Goal: Task Accomplishment & Management: Complete application form

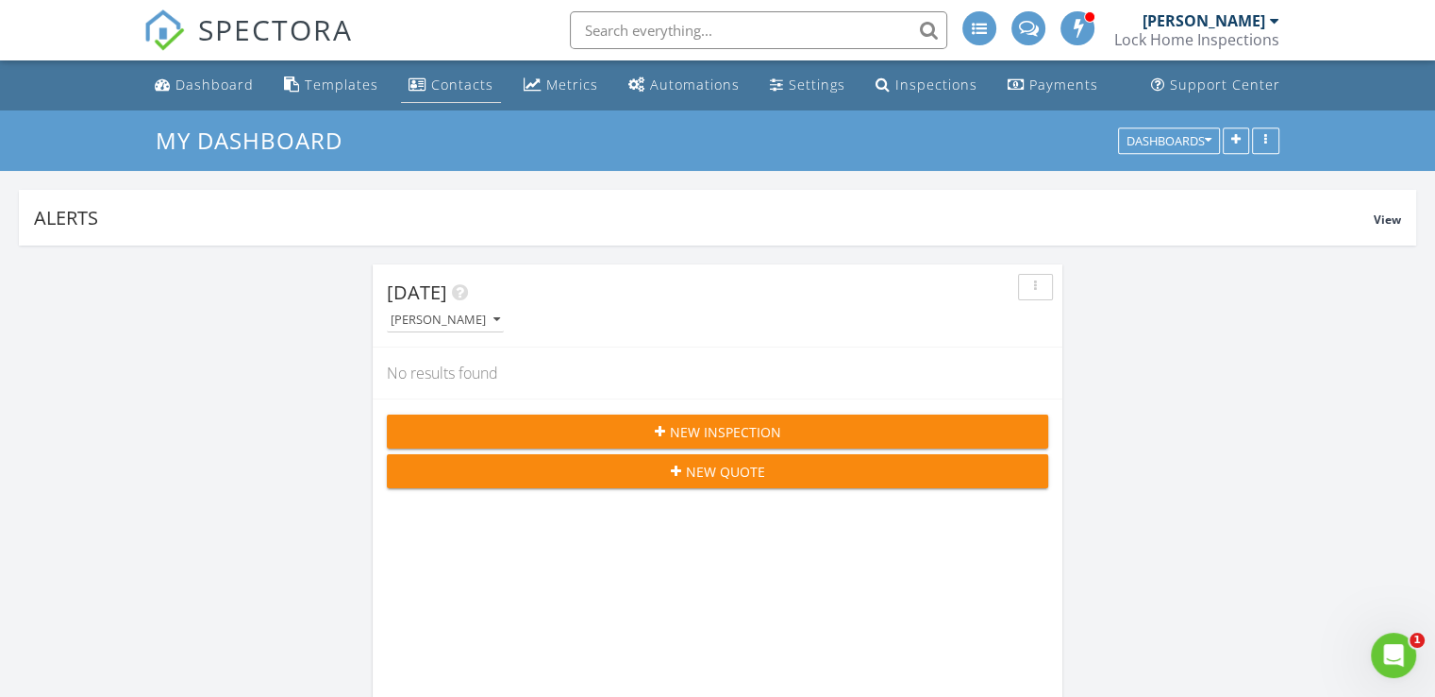
click at [437, 84] on div "Contacts" at bounding box center [462, 85] width 62 height 18
click at [686, 432] on span "New Inspection" at bounding box center [725, 432] width 111 height 20
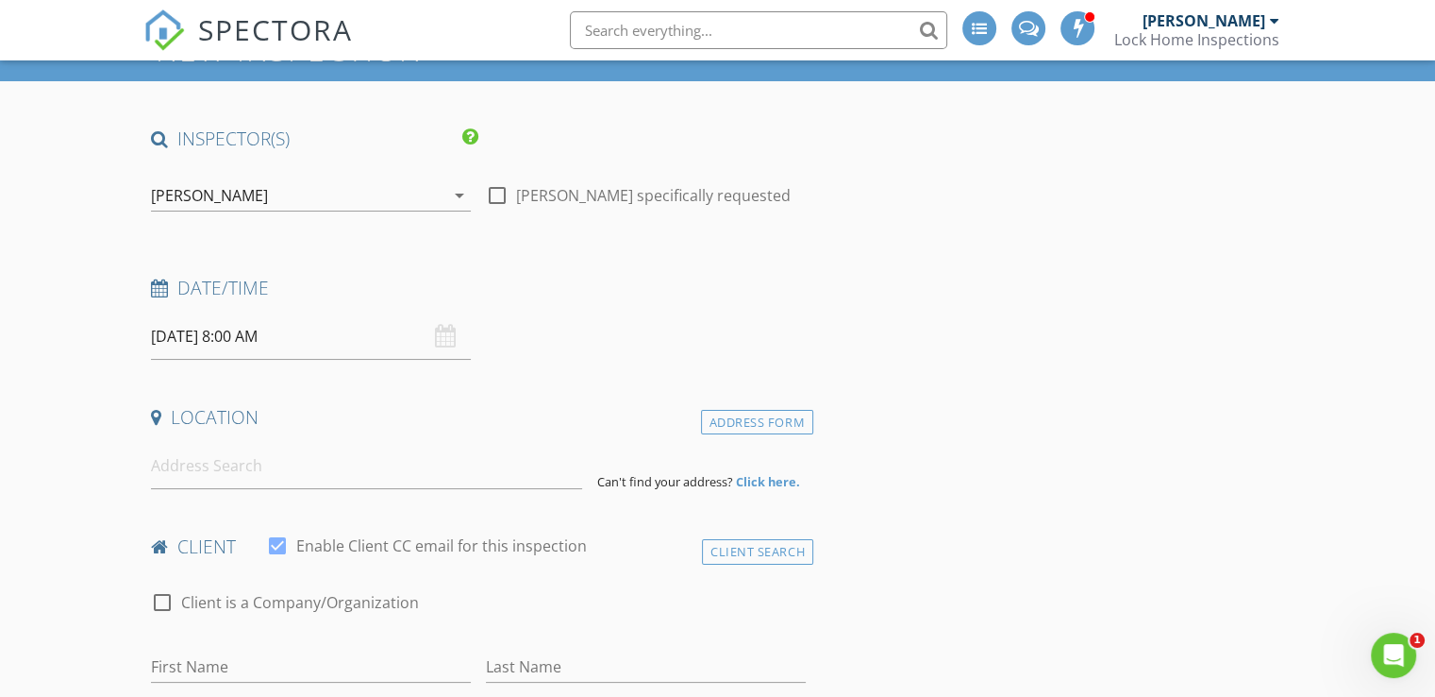
scroll to position [147, 0]
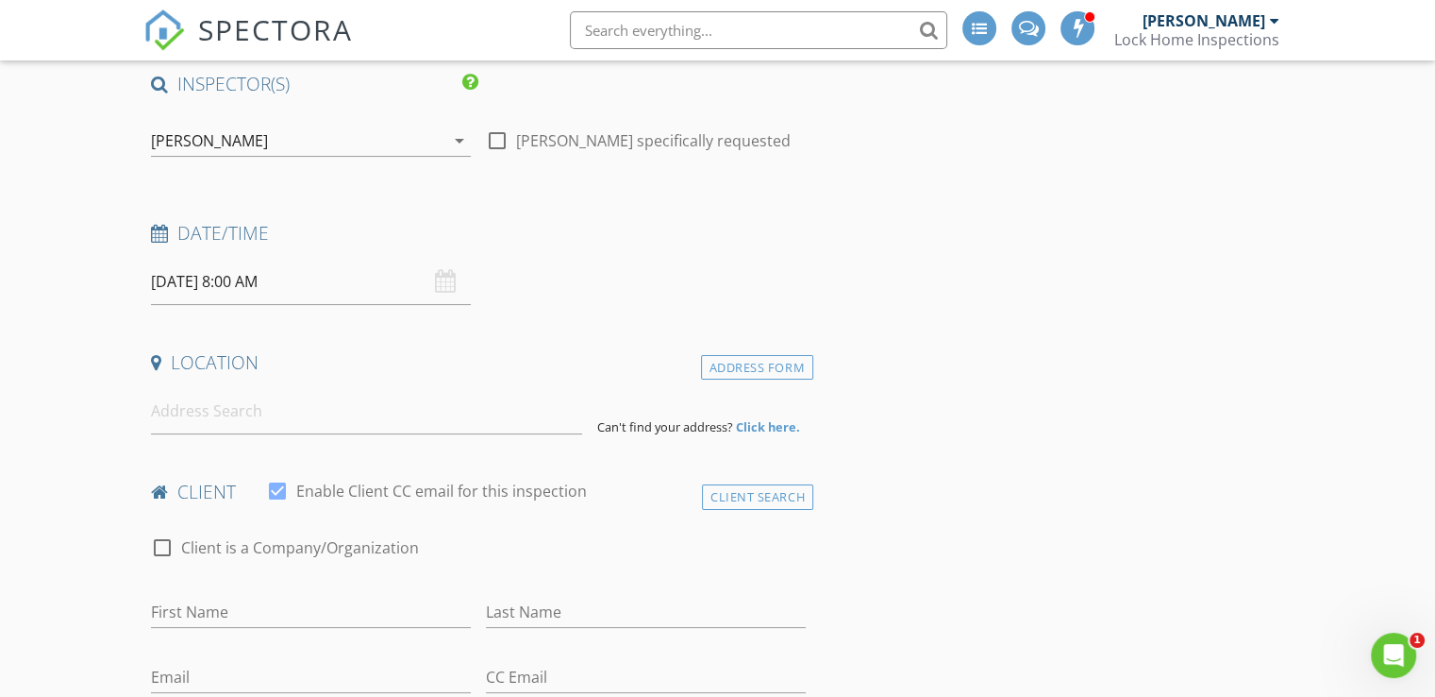
click at [349, 292] on input "08/28/2025 8:00 AM" at bounding box center [311, 282] width 320 height 46
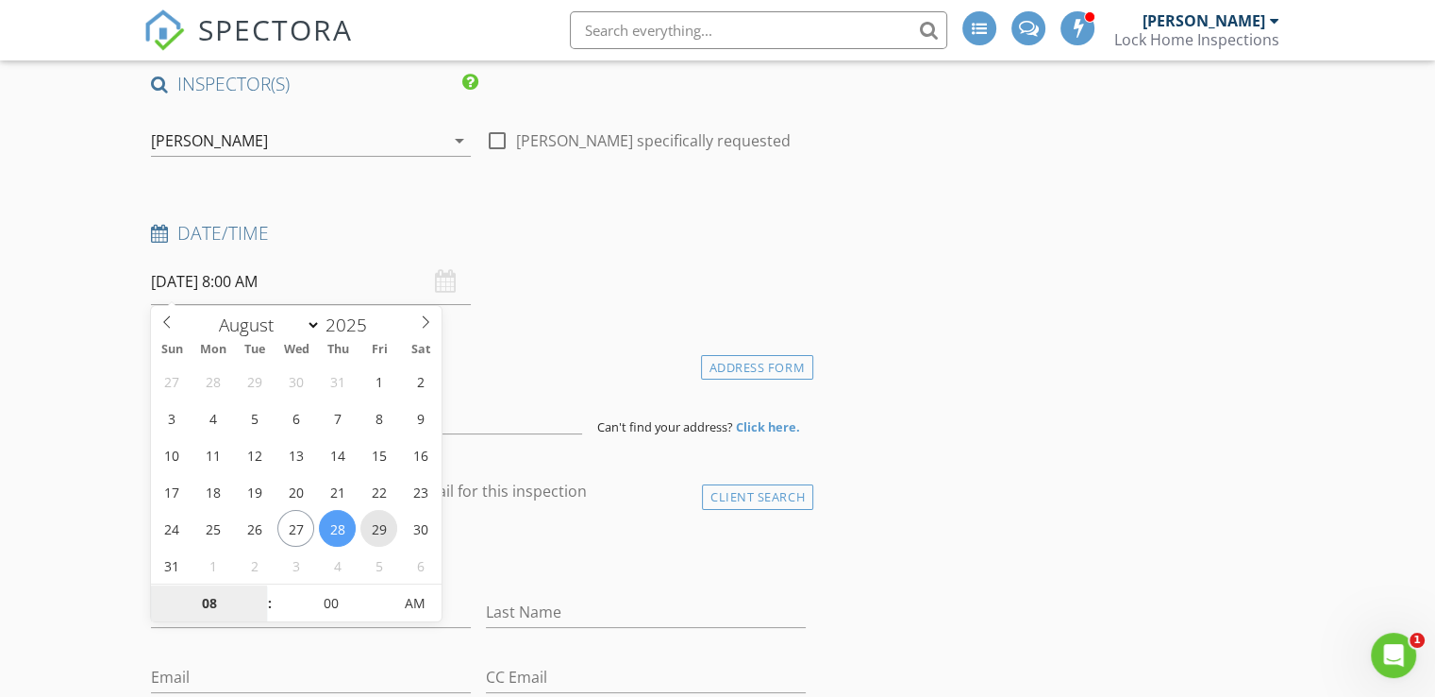
type input "08/29/2025 8:00 AM"
type input "09"
type input "08/29/2025 9:00 AM"
click at [257, 589] on span at bounding box center [260, 593] width 13 height 19
type input "10"
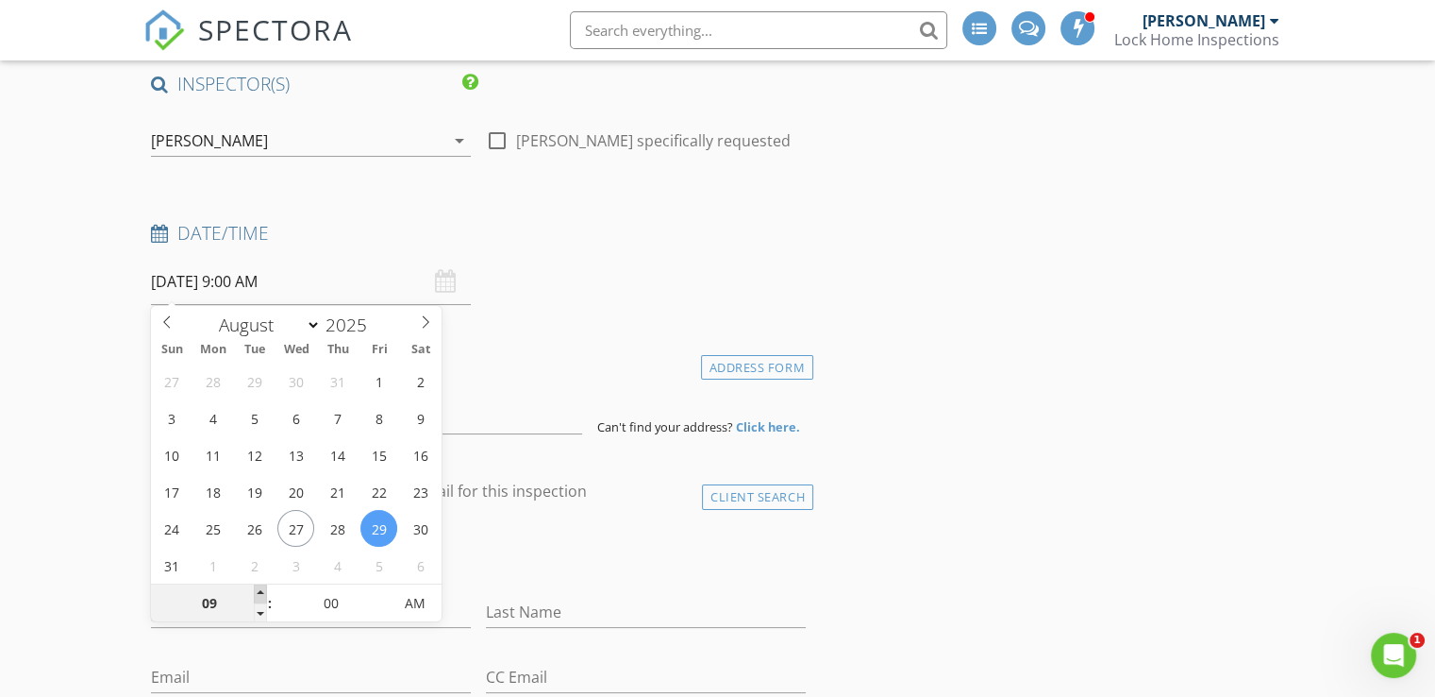
type input "08/29/2025 10:00 AM"
click at [257, 589] on span at bounding box center [260, 593] width 13 height 19
type input "11"
type input "08/29/2025 11:00 AM"
click at [257, 589] on span at bounding box center [260, 593] width 13 height 19
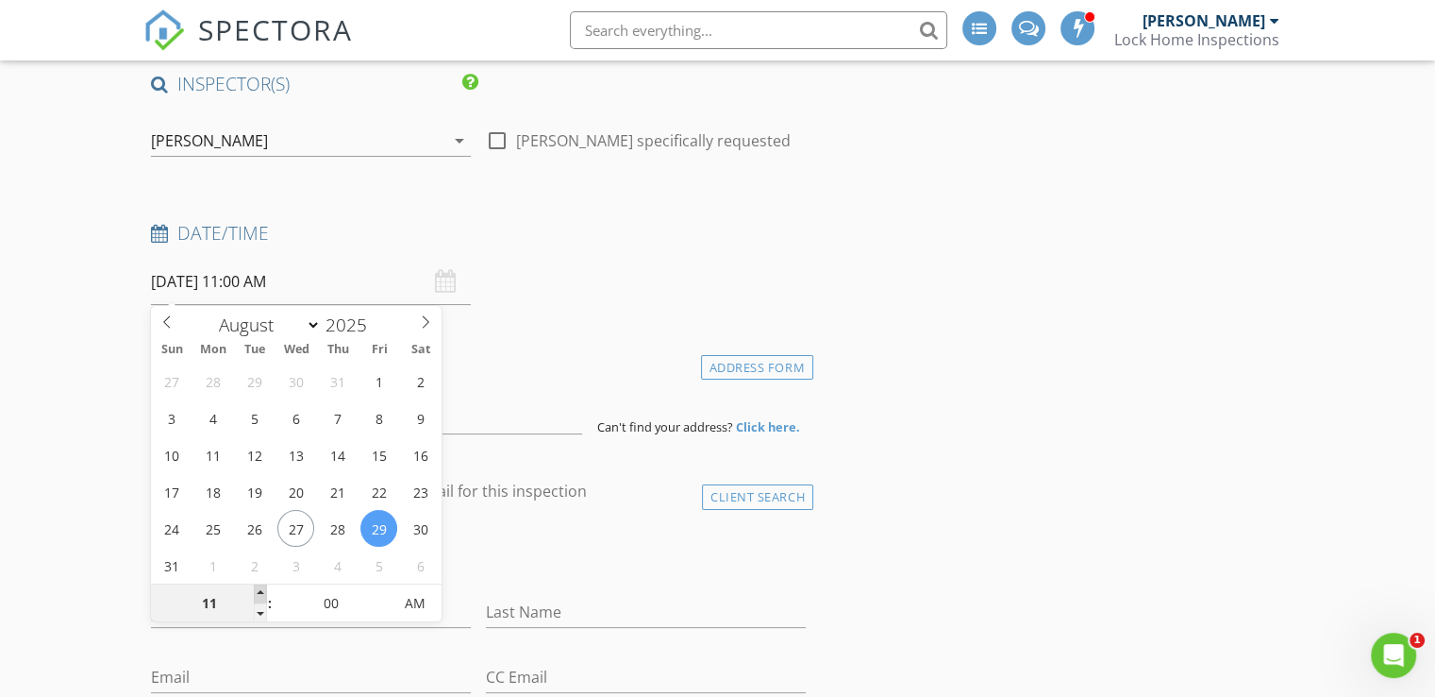
type input "12"
type input "08/29/2025 12:00 PM"
click at [257, 589] on span at bounding box center [260, 593] width 13 height 19
type input "01"
type input "08/29/2025 1:00 PM"
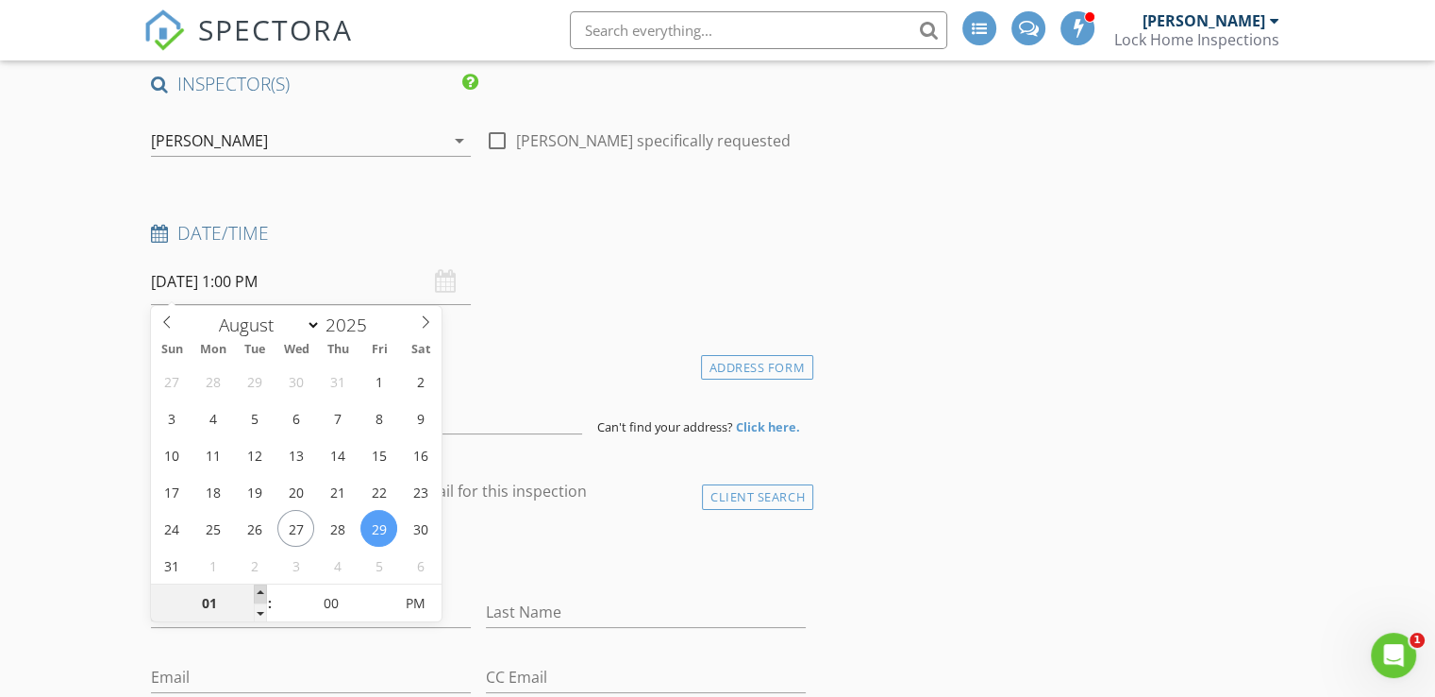
click at [257, 589] on span at bounding box center [260, 593] width 13 height 19
type input "02"
type input "08/29/2025 2:00 PM"
click at [257, 589] on span at bounding box center [260, 593] width 13 height 19
type input "03"
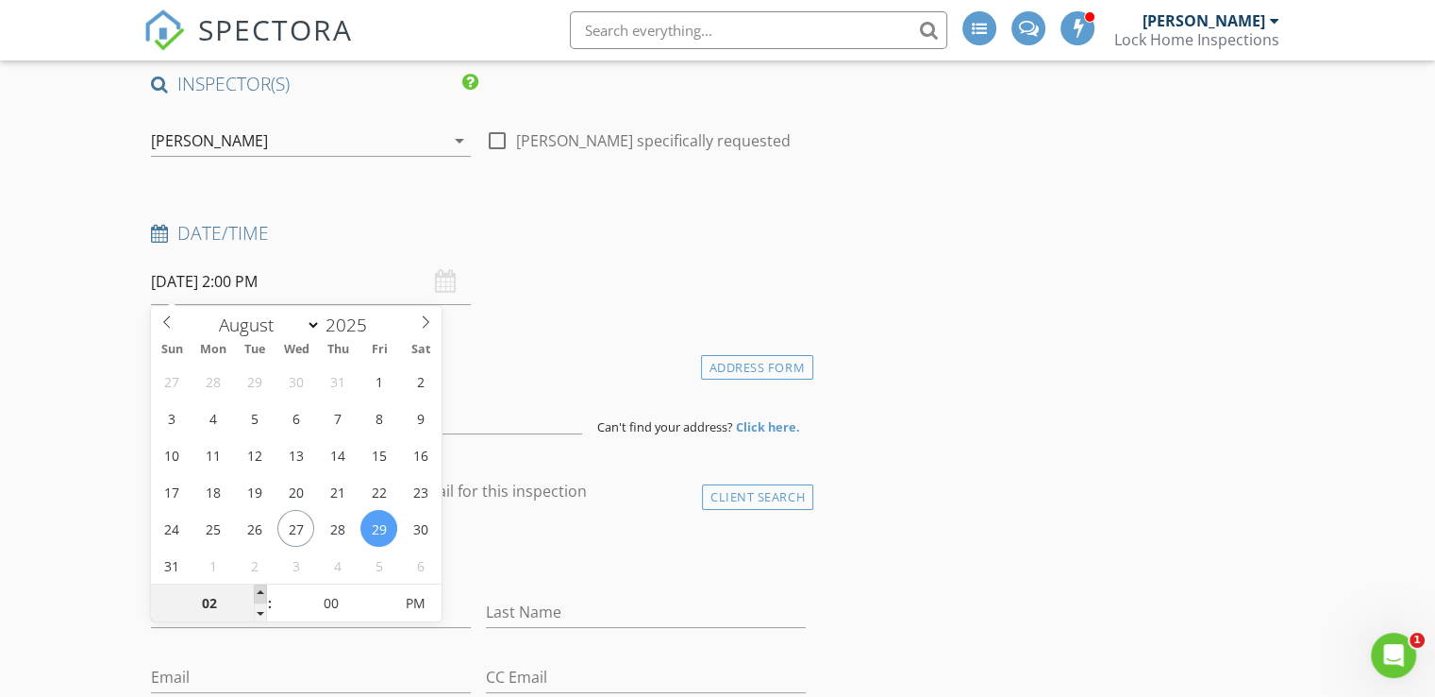
type input "08/29/2025 3:00 PM"
click at [257, 589] on span at bounding box center [260, 593] width 13 height 19
type input "04"
type input "08/29/2025 4:00 PM"
click at [257, 589] on span at bounding box center [260, 593] width 13 height 19
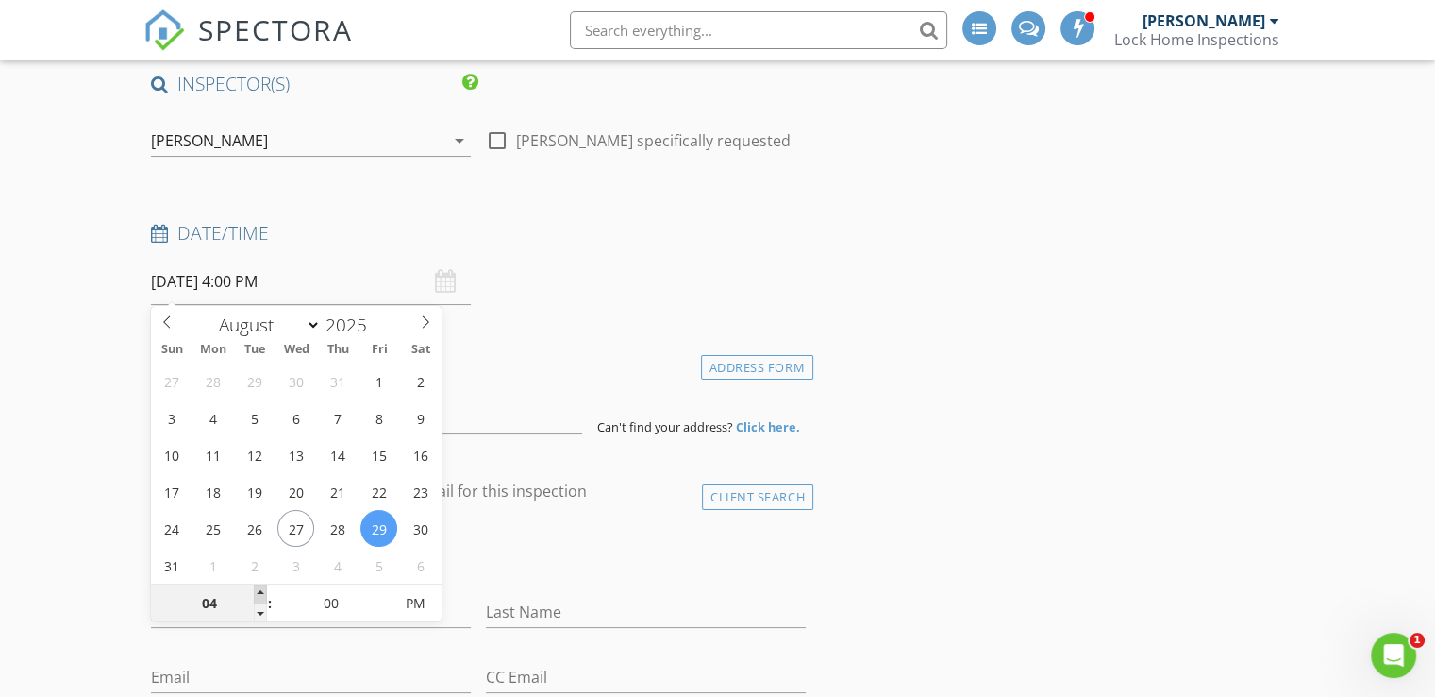
type input "05"
type input "08/29/2025 5:00 PM"
click at [257, 589] on span at bounding box center [260, 593] width 13 height 19
type input "05"
type input "08/29/2025 5:05 PM"
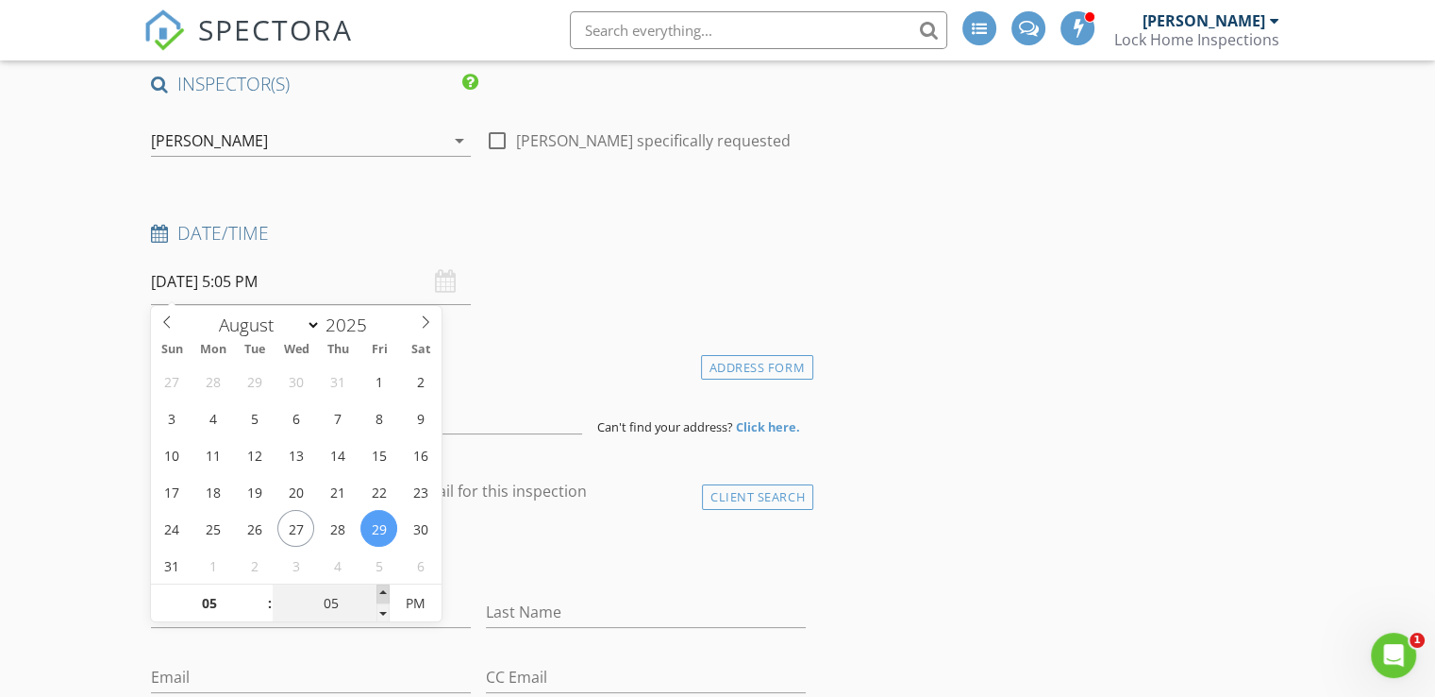
click at [381, 591] on span at bounding box center [383, 593] width 13 height 19
type input "10"
type input "08/29/2025 5:10 PM"
click at [381, 591] on span at bounding box center [383, 593] width 13 height 19
type input "15"
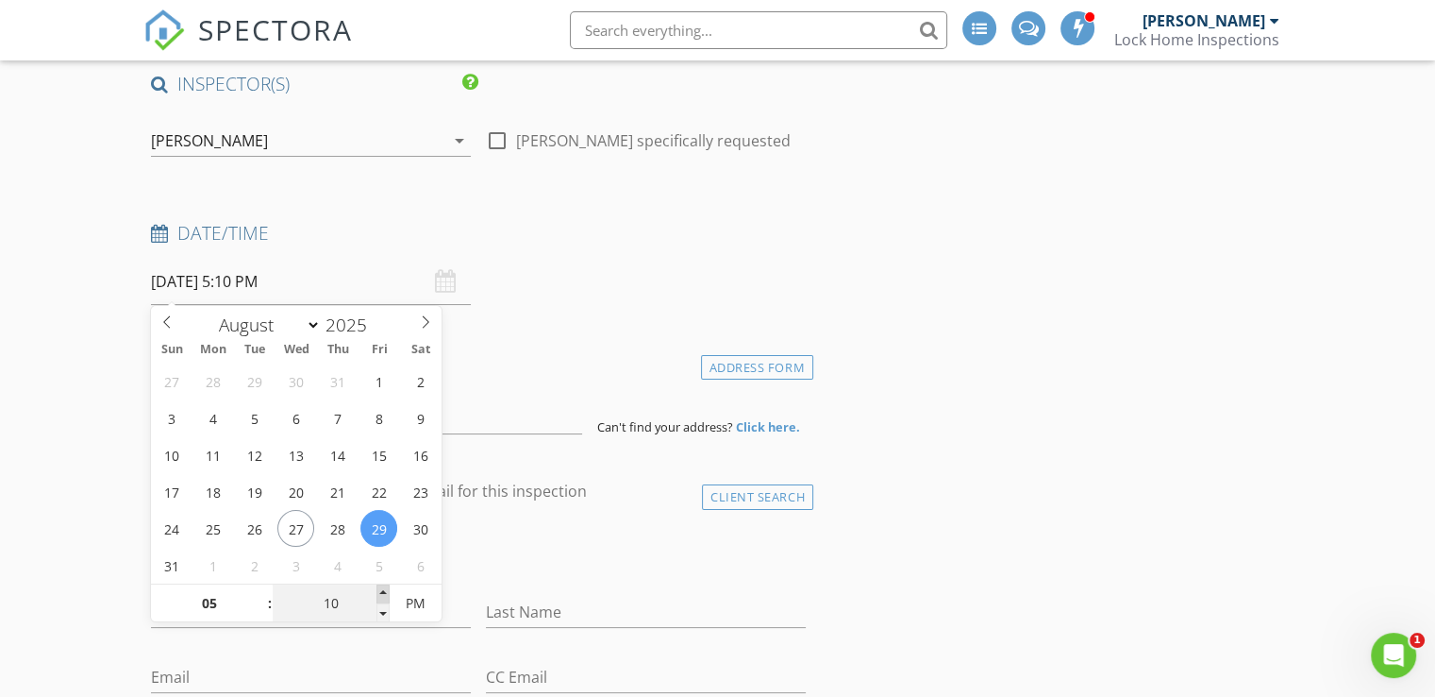
type input "08/29/2025 5:15 PM"
click at [381, 591] on span at bounding box center [383, 593] width 13 height 19
type input "20"
type input "08/29/2025 5:20 PM"
click at [381, 591] on span at bounding box center [383, 593] width 13 height 19
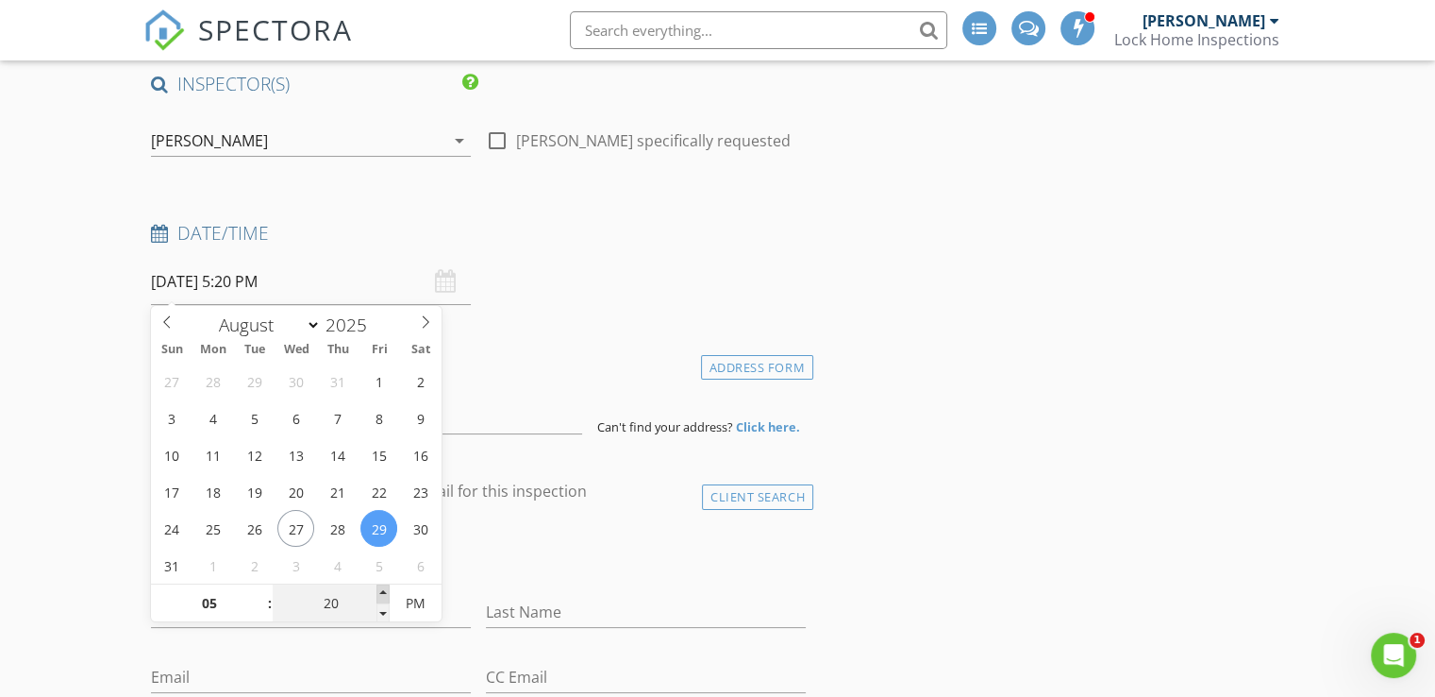
type input "25"
type input "08/29/2025 5:25 PM"
click at [381, 591] on span at bounding box center [383, 593] width 13 height 19
type input "30"
type input "08/29/2025 5:30 PM"
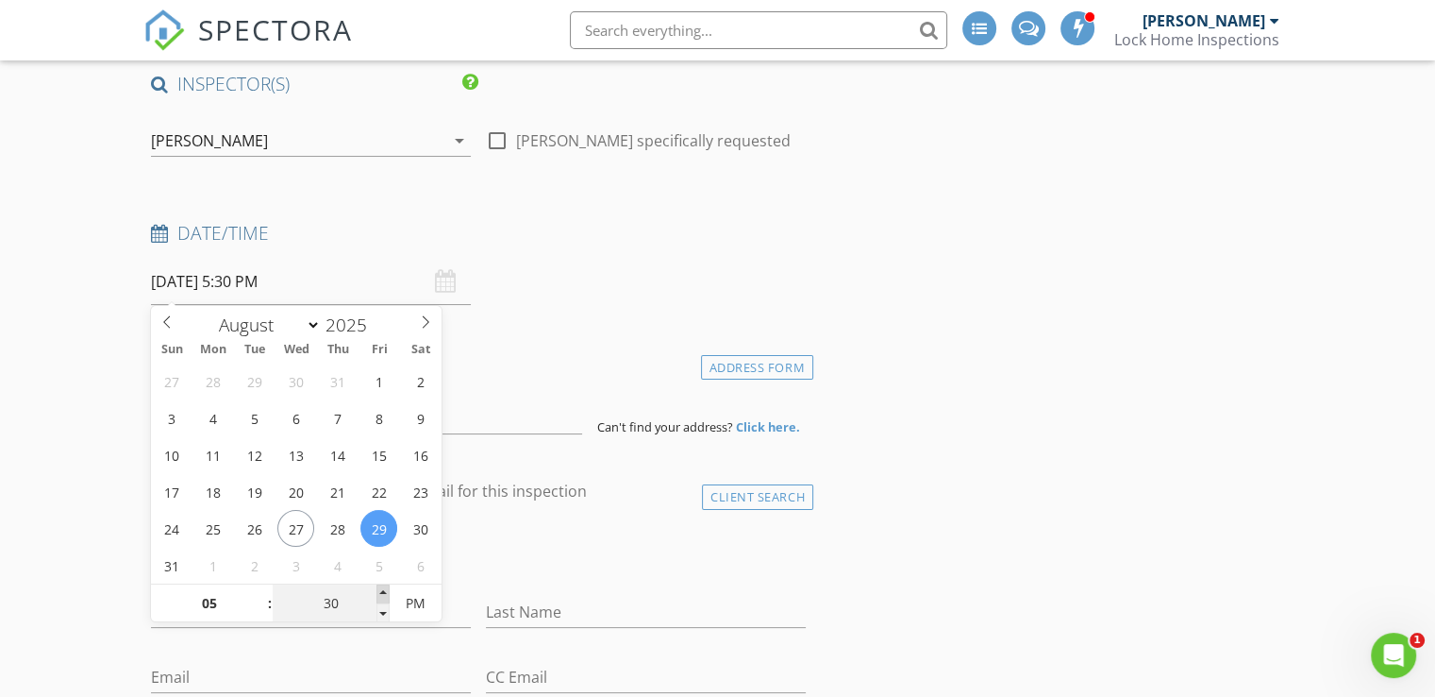
click at [381, 591] on span at bounding box center [383, 593] width 13 height 19
click at [581, 552] on div "check_box_outline_blank Client is a Company/Organization" at bounding box center [478, 556] width 655 height 49
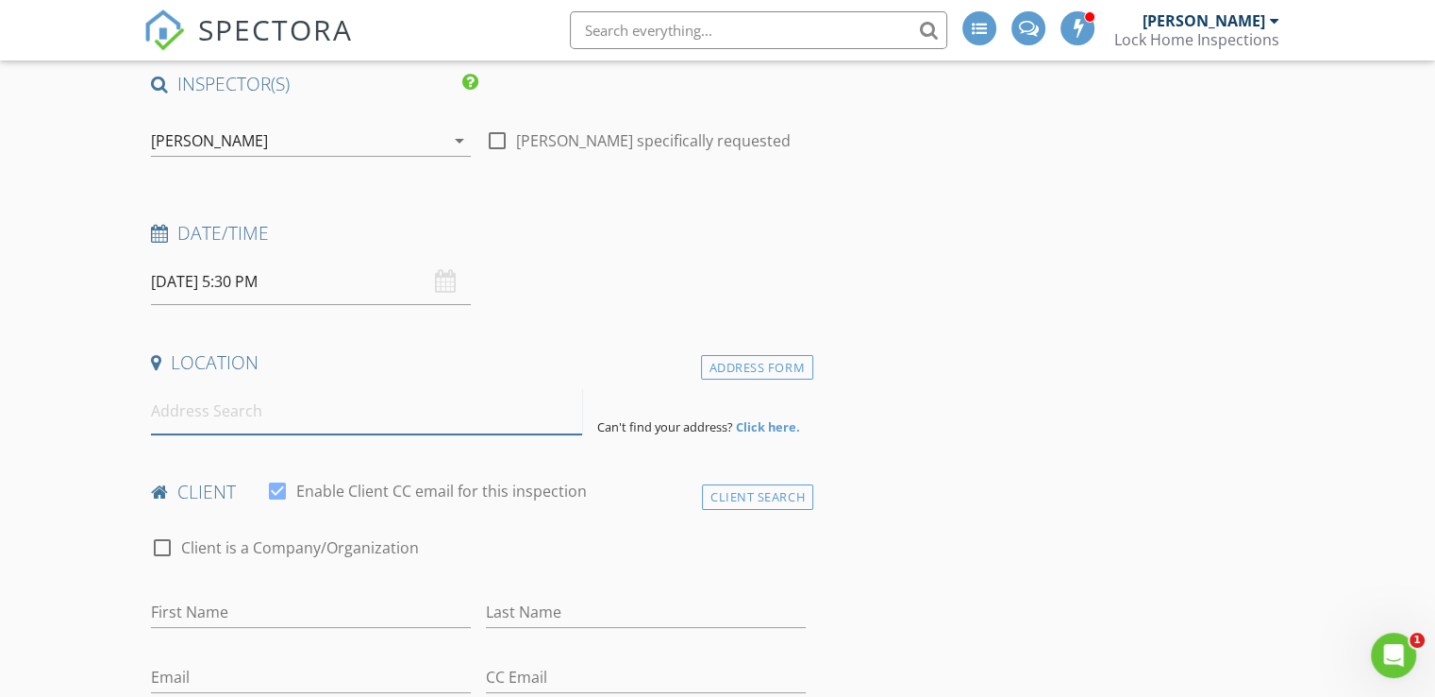
click at [230, 414] on input at bounding box center [366, 411] width 431 height 46
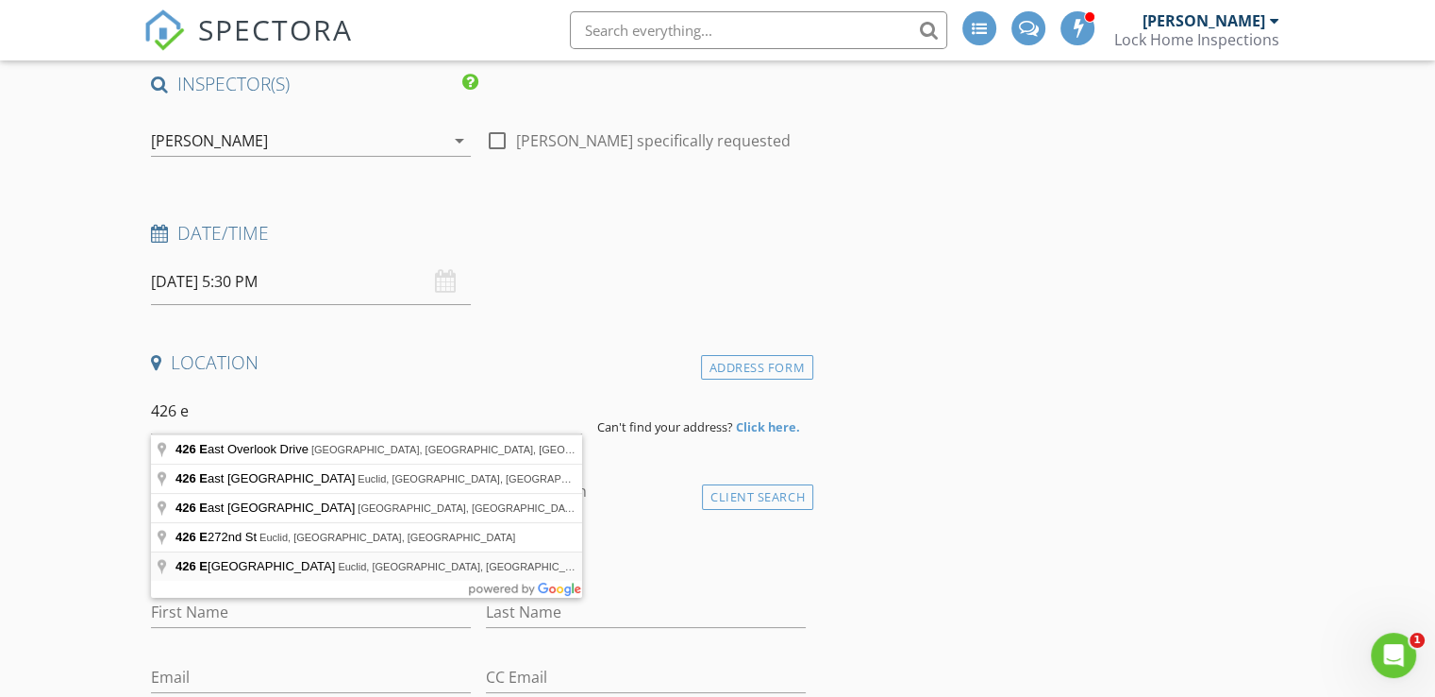
type input "426 E 266th St, Euclid, OH, USA"
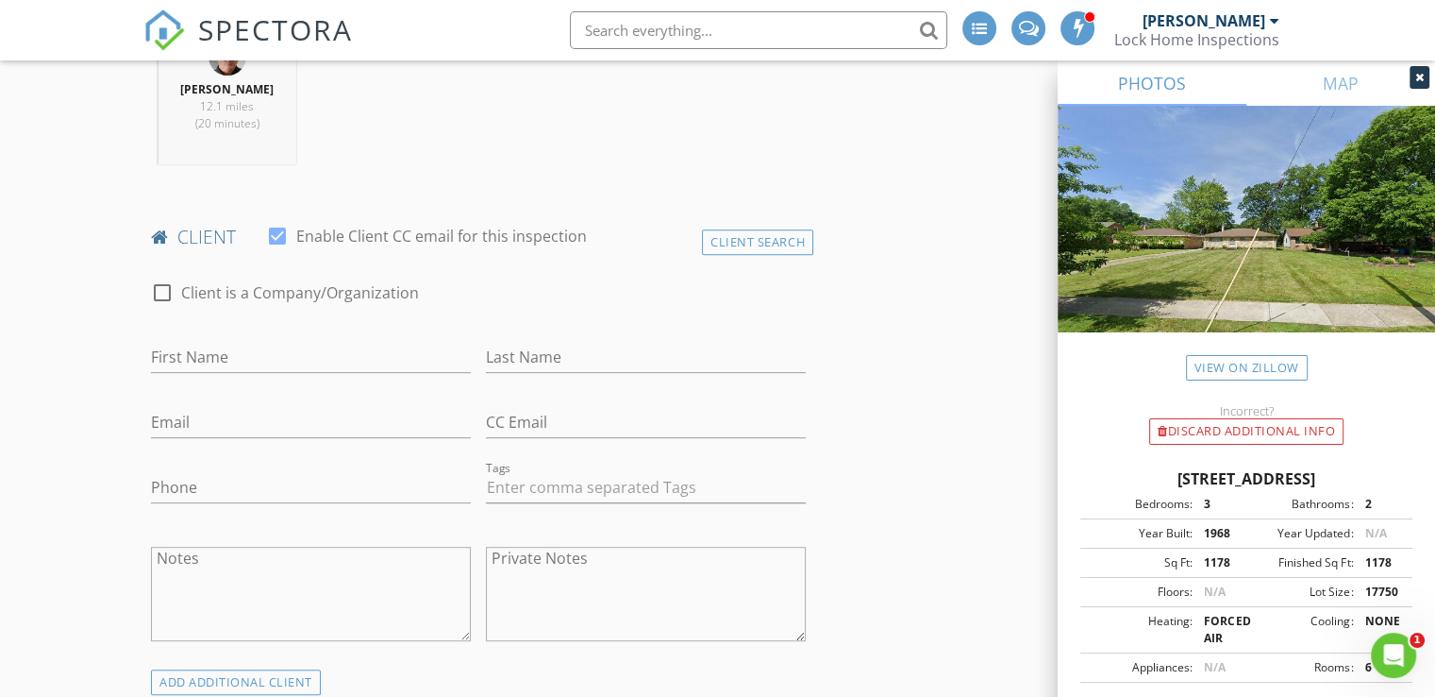
scroll to position [800, 0]
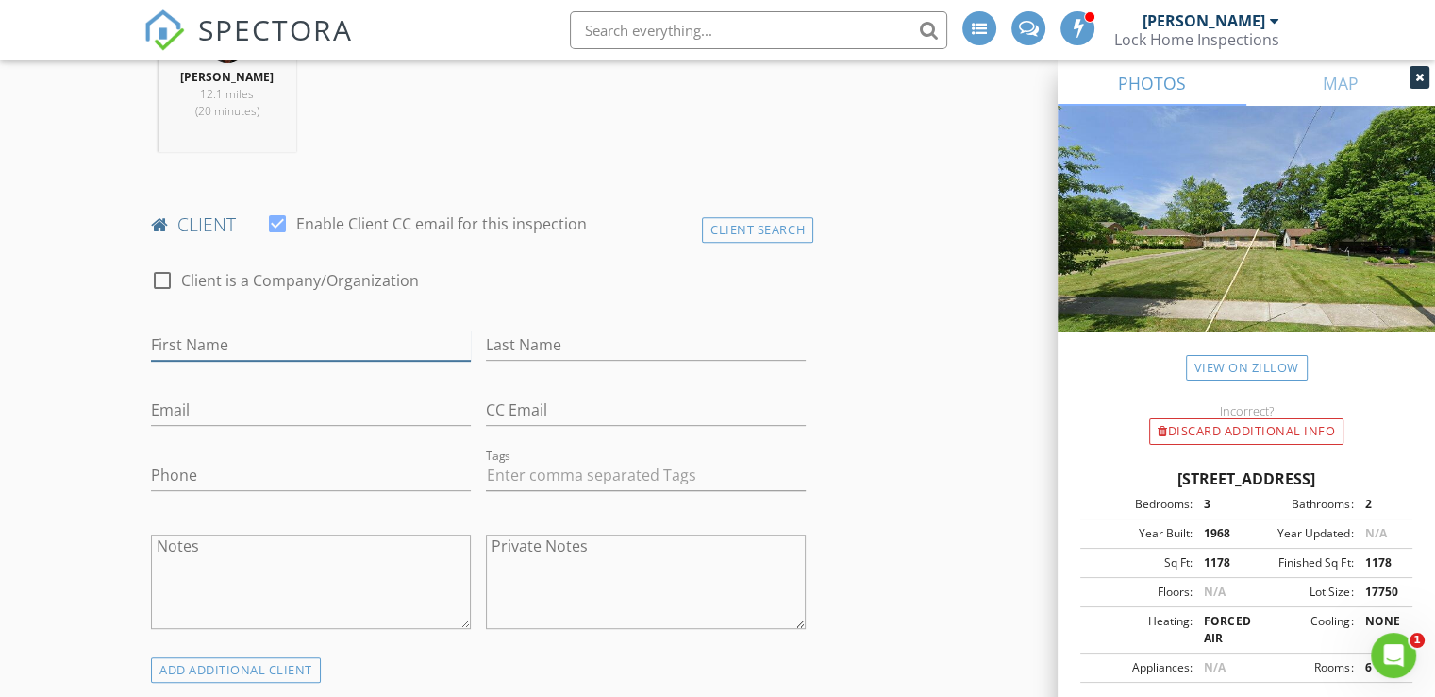
click at [214, 342] on input "First Name" at bounding box center [311, 344] width 320 height 31
type input "Cha'Nyra"
click at [495, 344] on input "Last Name" at bounding box center [646, 344] width 320 height 31
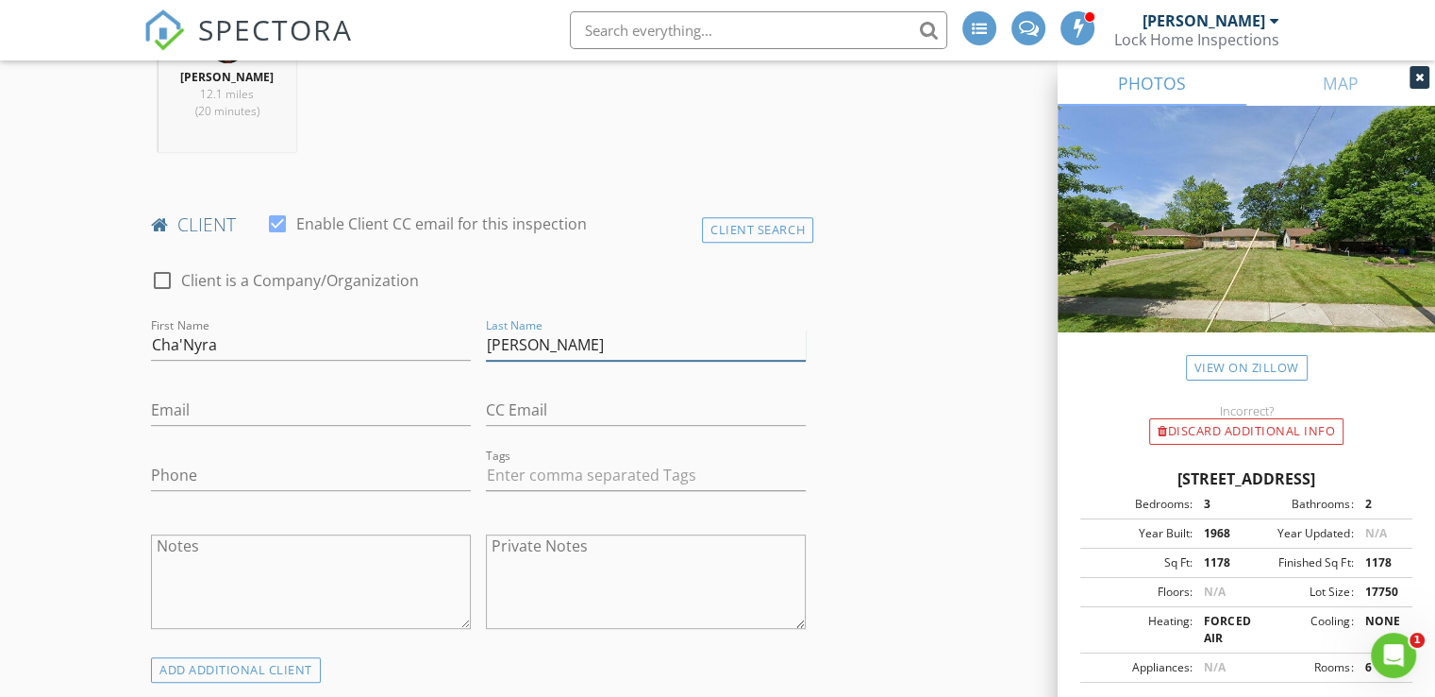
type input "Cooper"
click at [176, 404] on input "Email" at bounding box center [311, 409] width 320 height 31
type input "chanyra.prime@gmail.com"
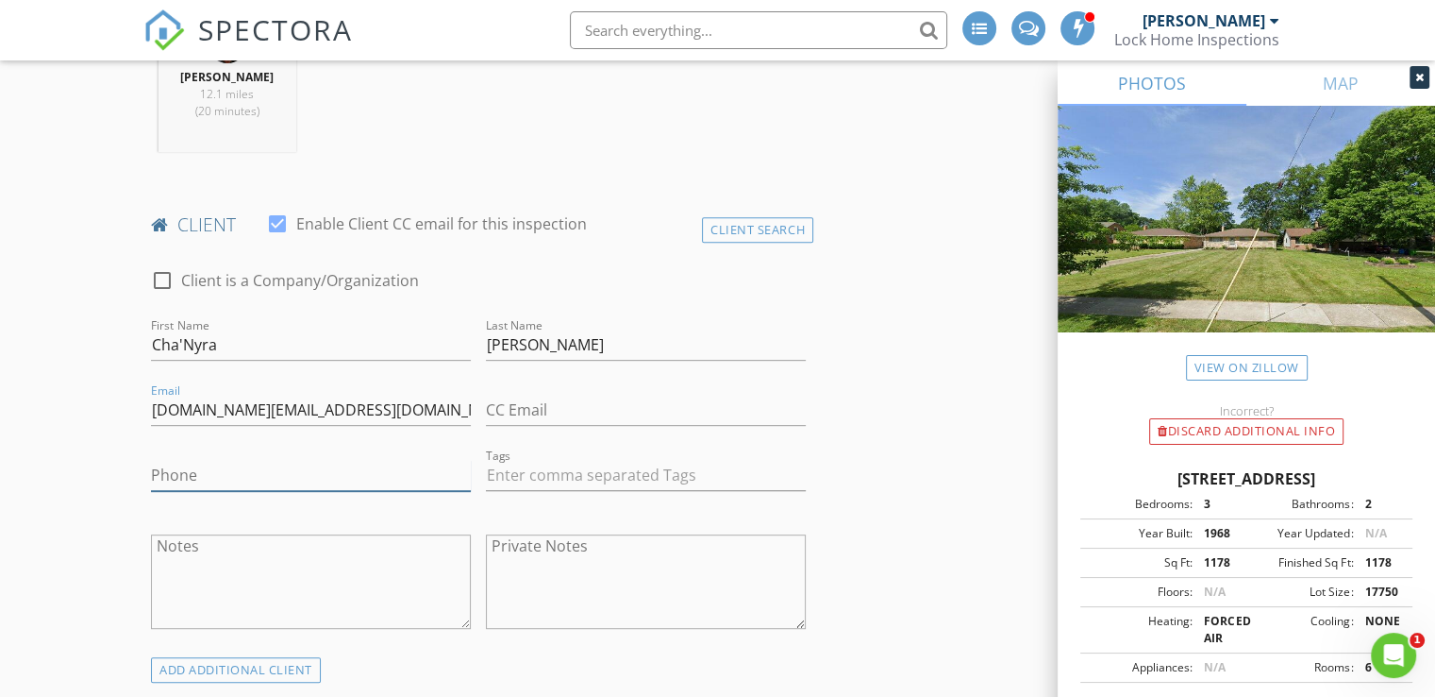
click at [186, 475] on input "Phone" at bounding box center [311, 475] width 320 height 31
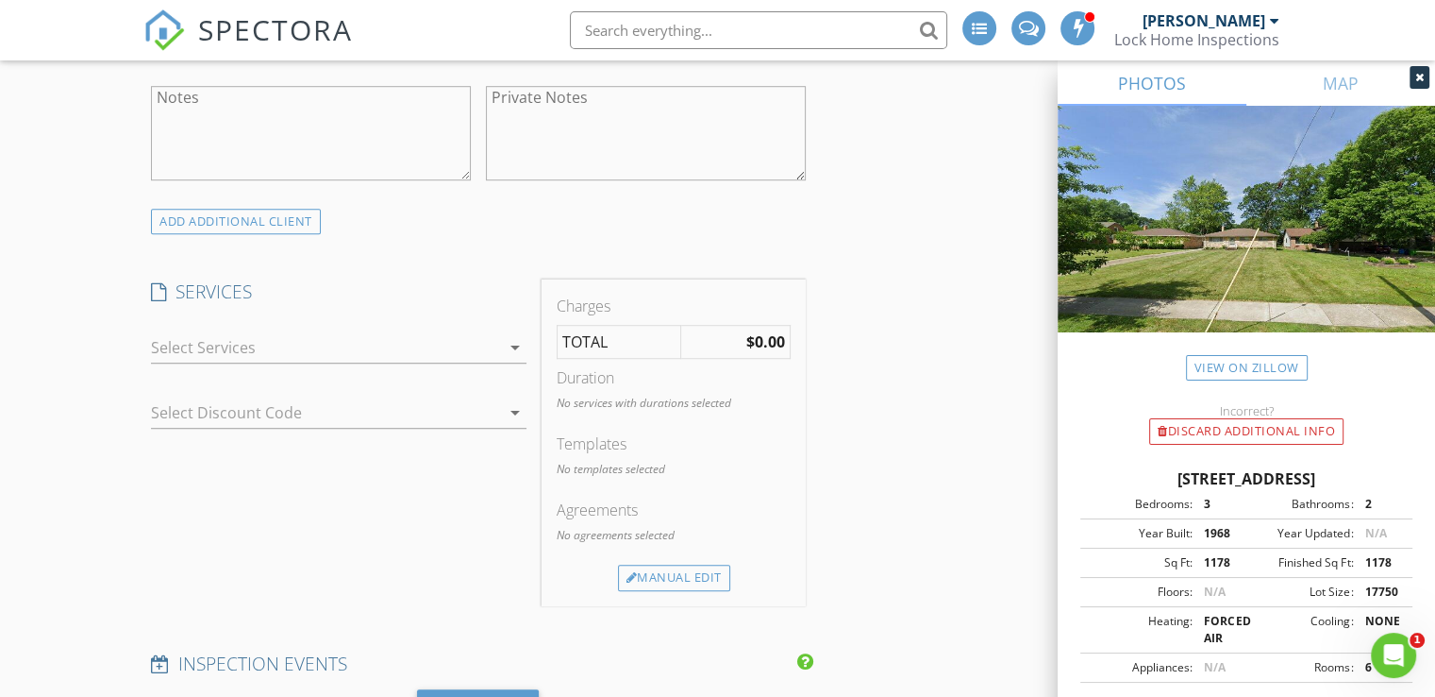
scroll to position [1277, 0]
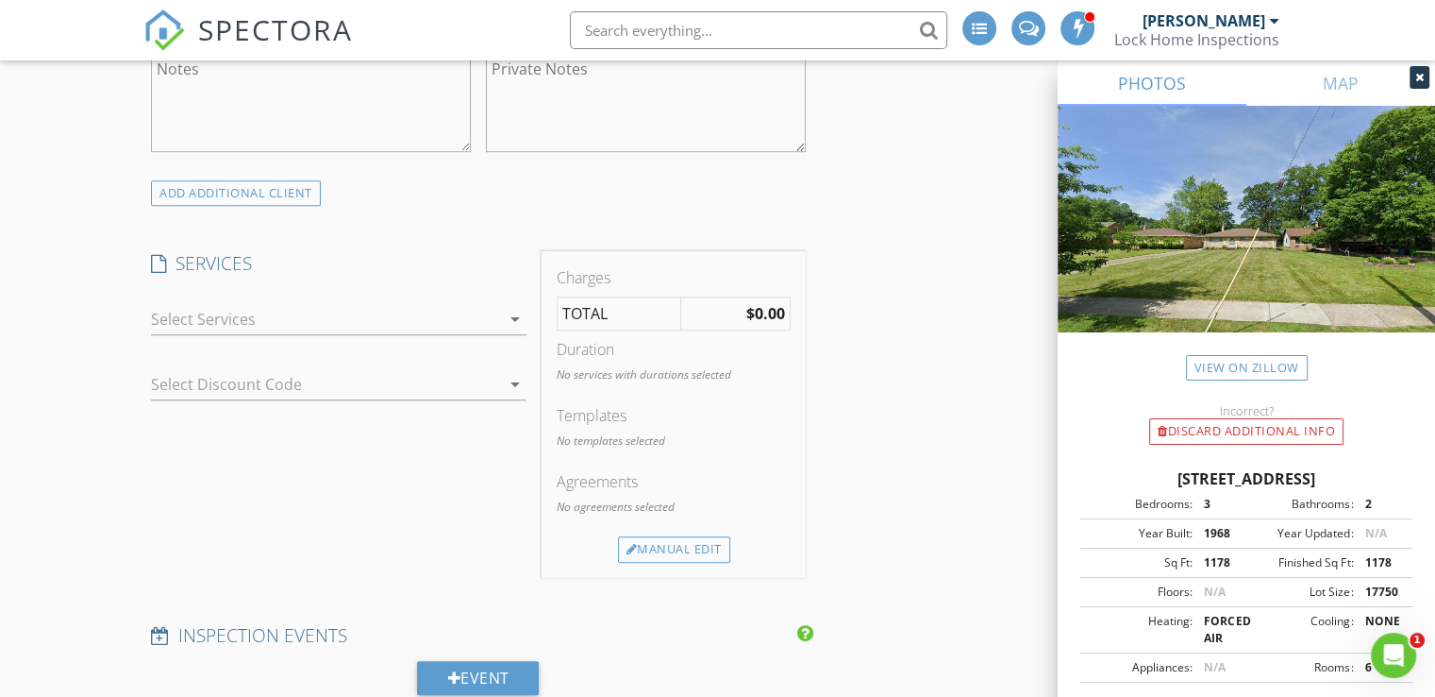
type input "216-203-8847"
click at [520, 317] on icon "arrow_drop_down" at bounding box center [515, 319] width 23 height 23
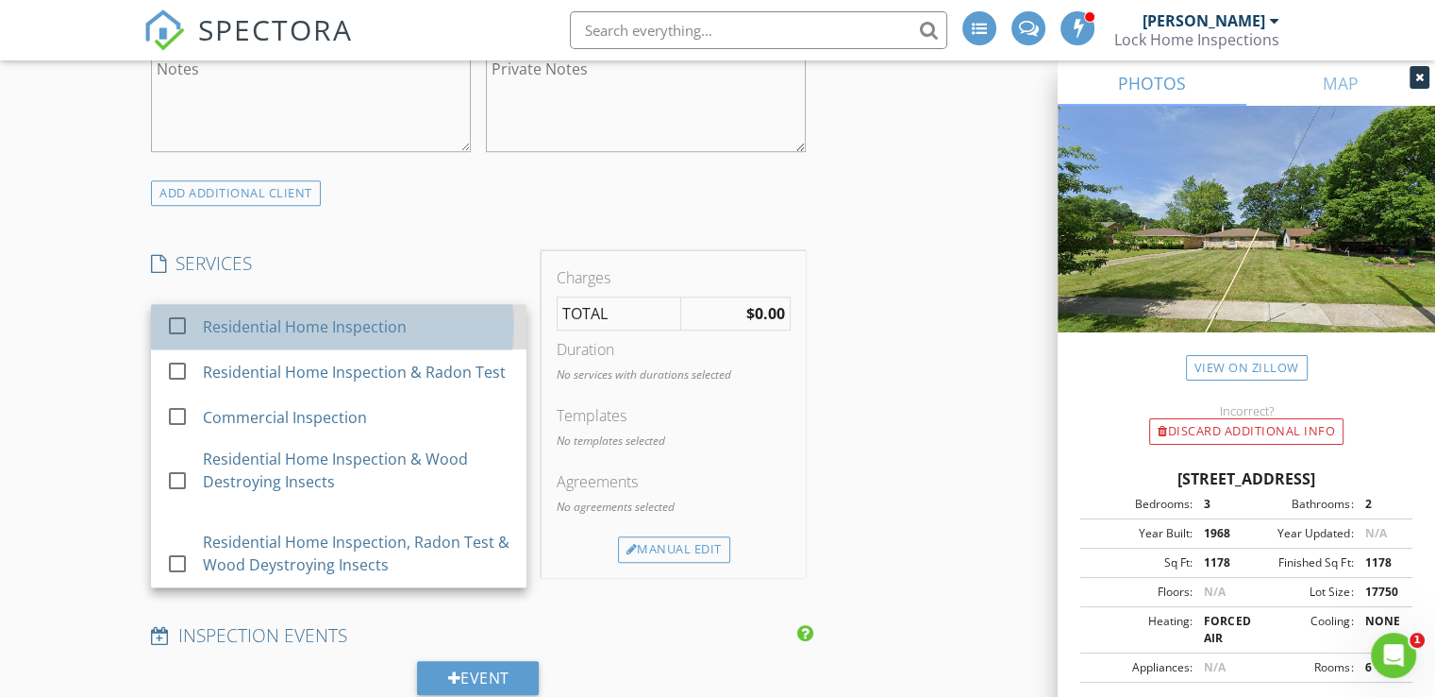
click at [357, 326] on div "Residential Home Inspection" at bounding box center [305, 326] width 204 height 23
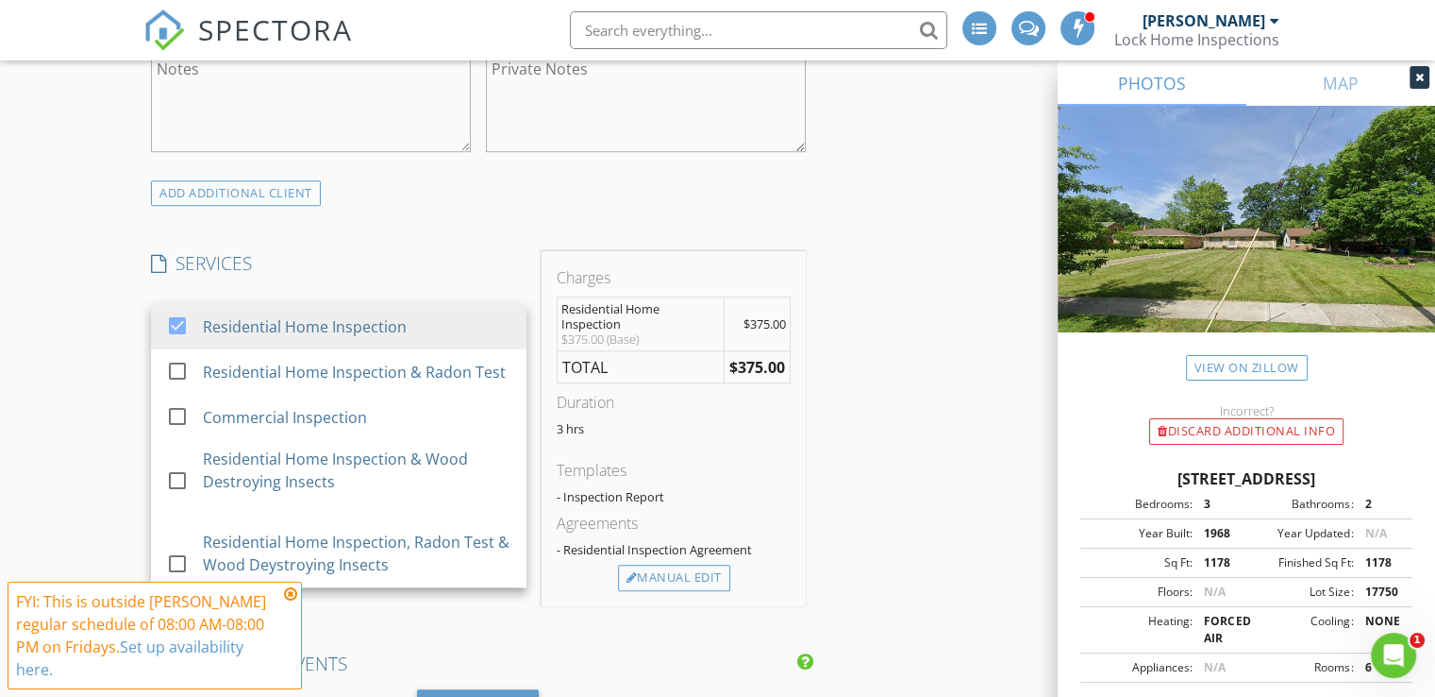
click at [289, 592] on icon at bounding box center [290, 593] width 13 height 15
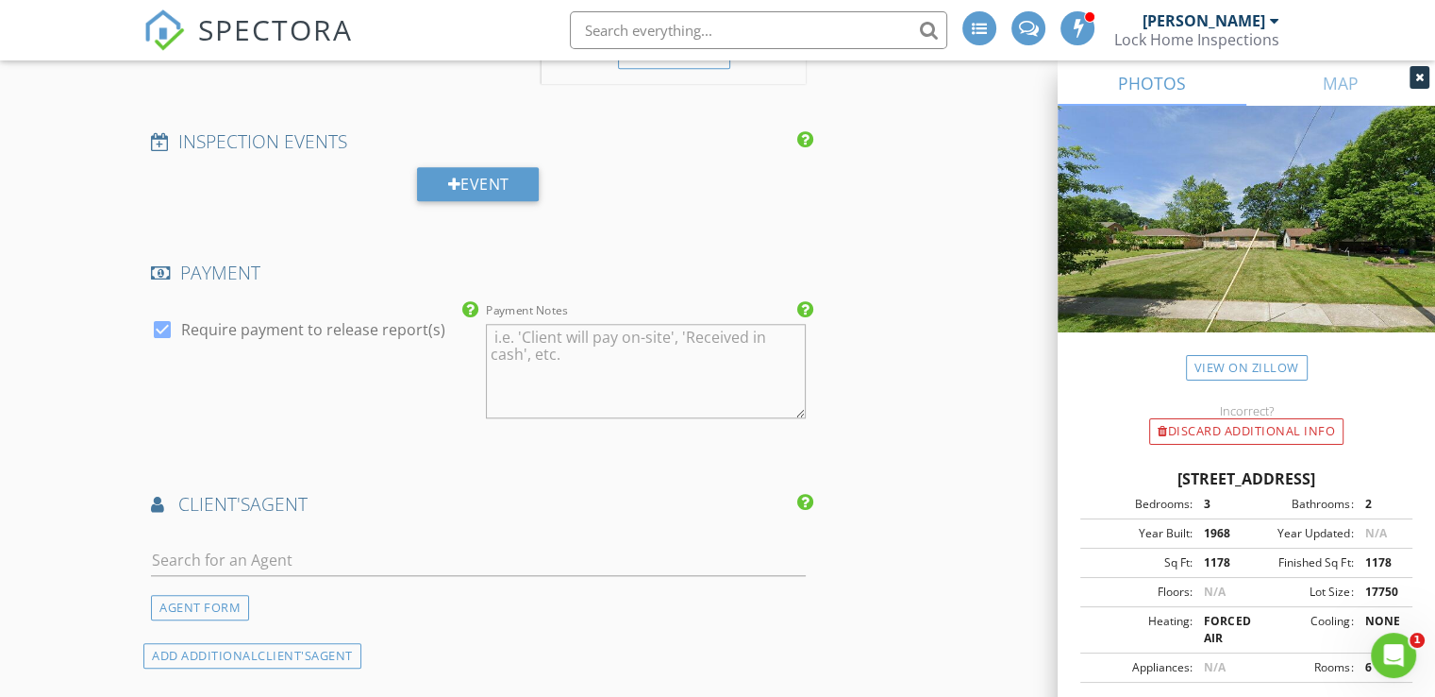
scroll to position [1848, 0]
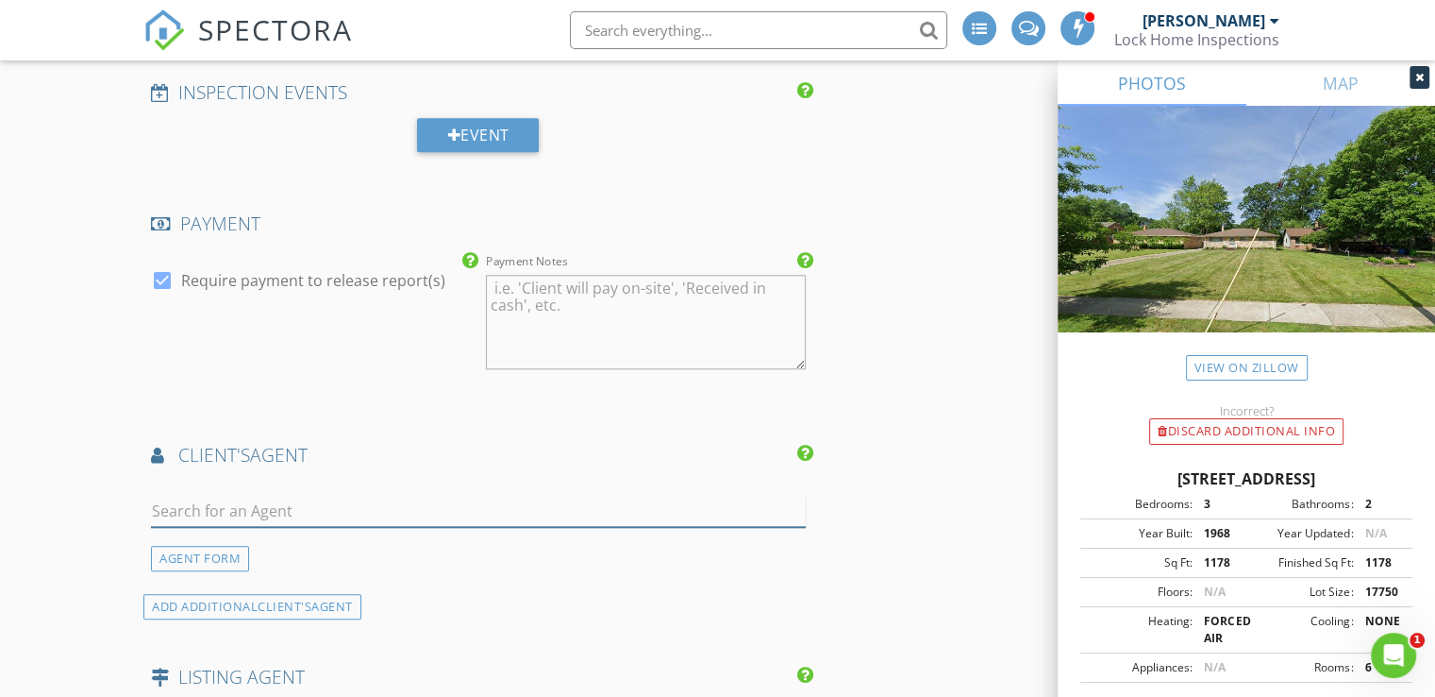
click at [257, 511] on input "text" at bounding box center [478, 510] width 655 height 31
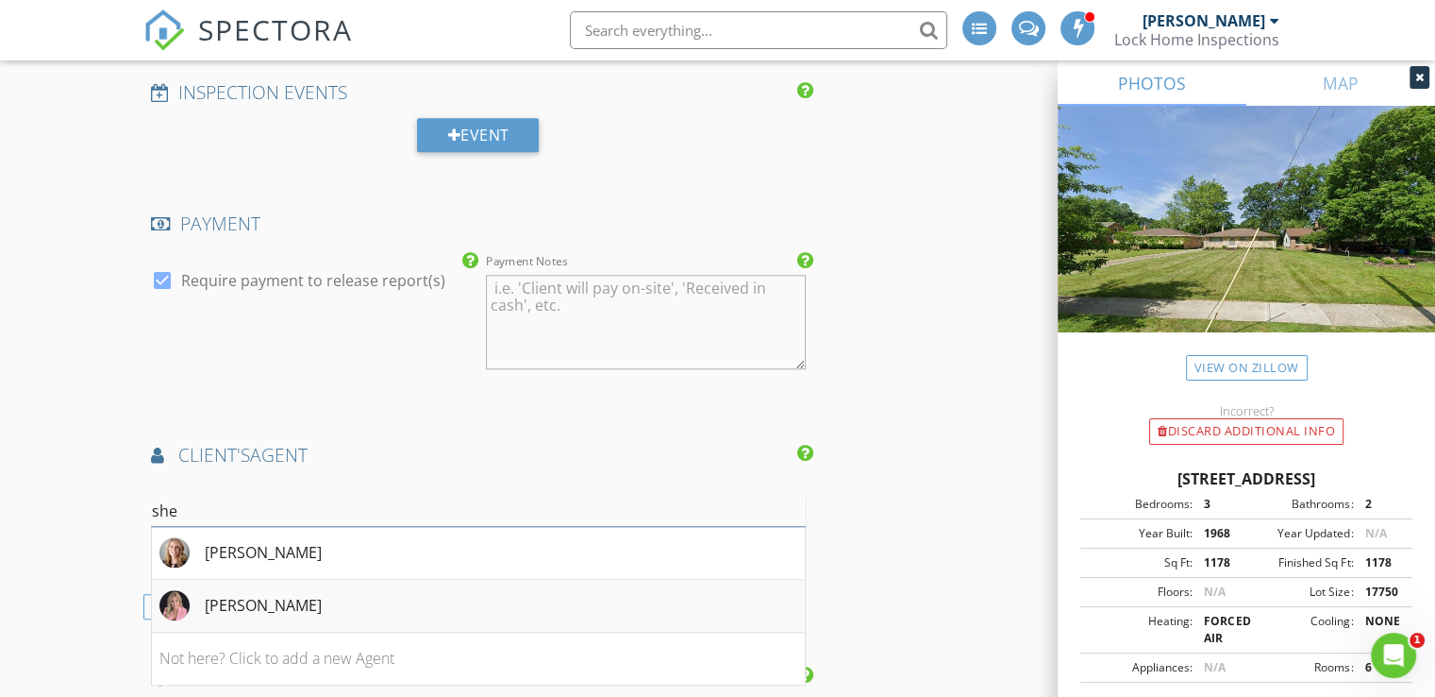
type input "she"
click at [227, 594] on div "Sherrie Ryan" at bounding box center [263, 605] width 117 height 23
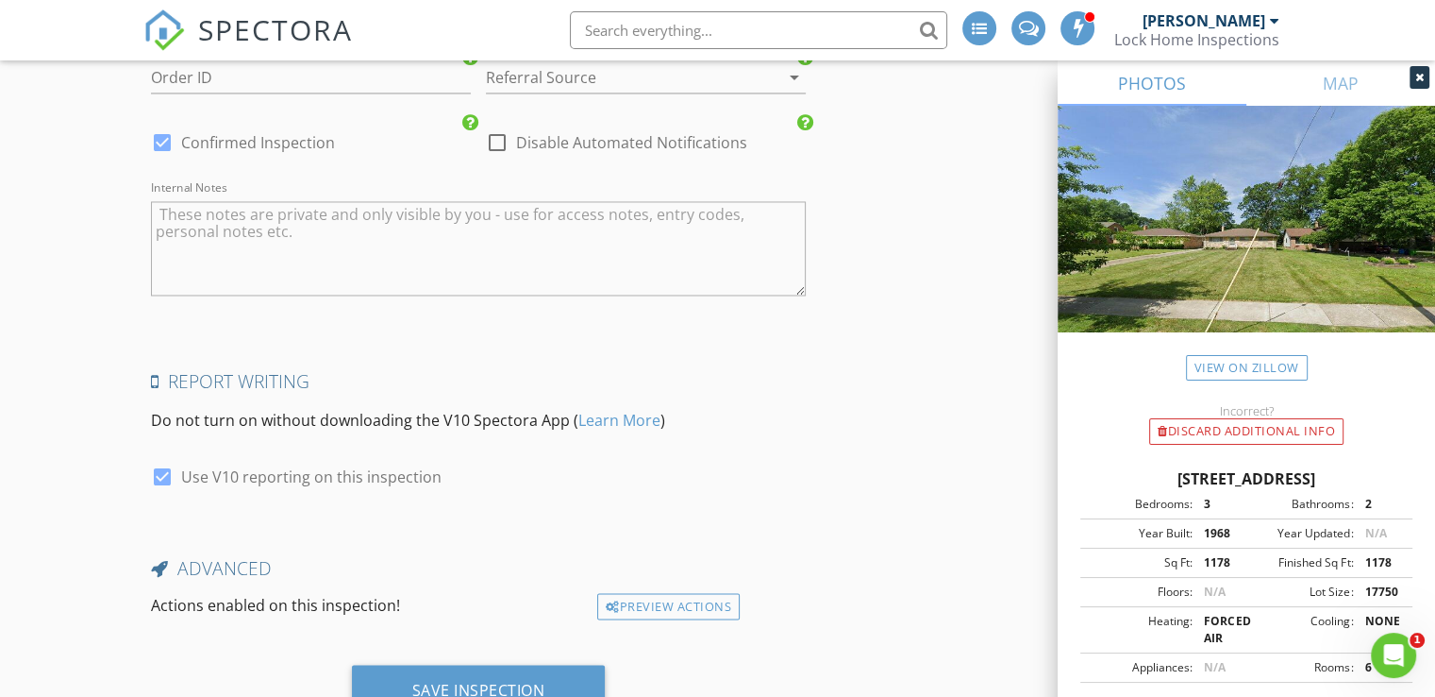
scroll to position [3232, 0]
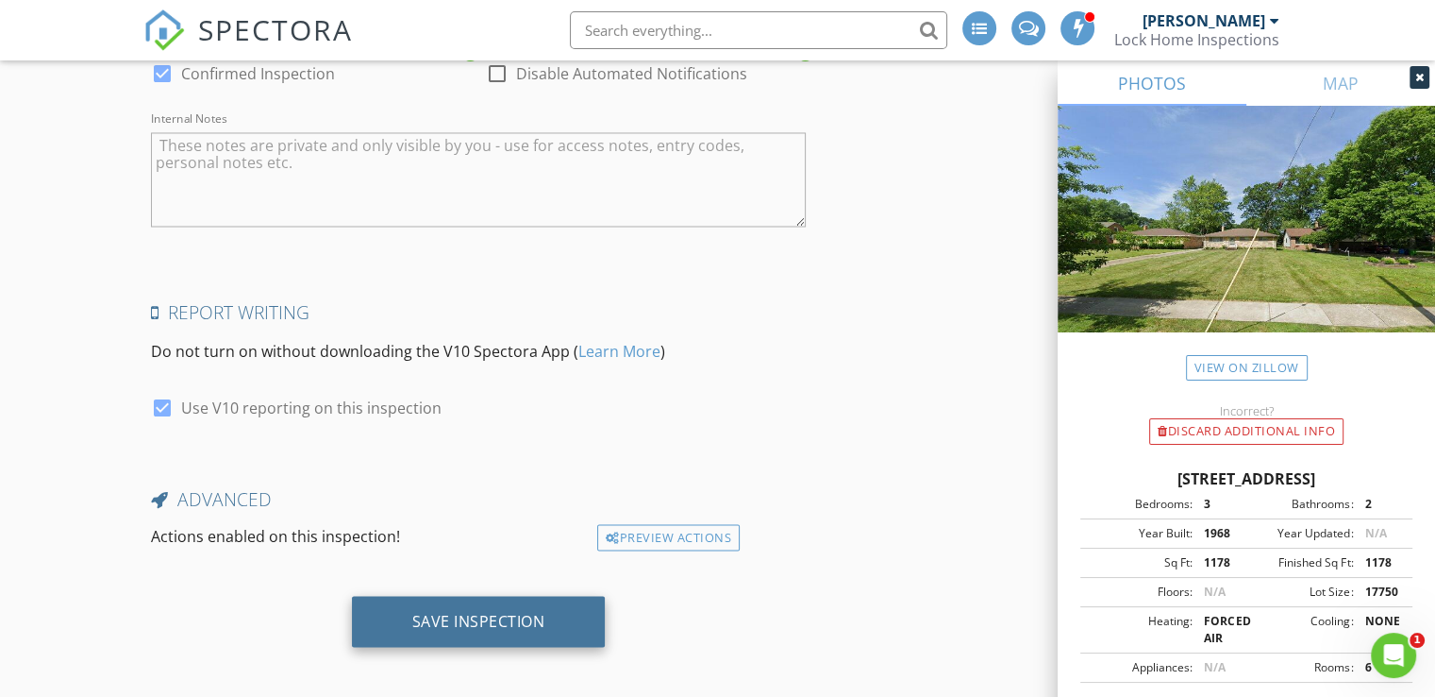
click at [476, 611] on div "Save Inspection" at bounding box center [478, 620] width 133 height 19
